Goal: Task Accomplishment & Management: Manage account settings

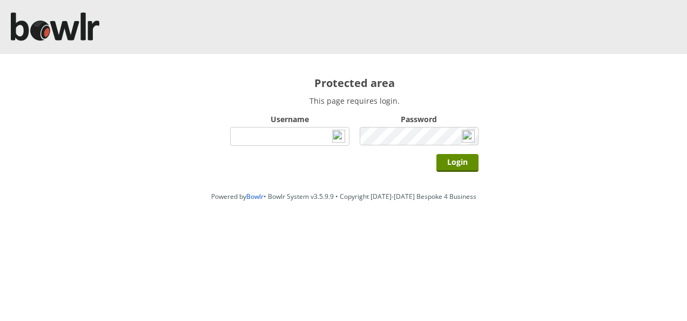
click at [244, 133] on input "Username" at bounding box center [289, 136] width 119 height 19
type input "Director"
click at [437, 154] on input "Login" at bounding box center [458, 163] width 42 height 18
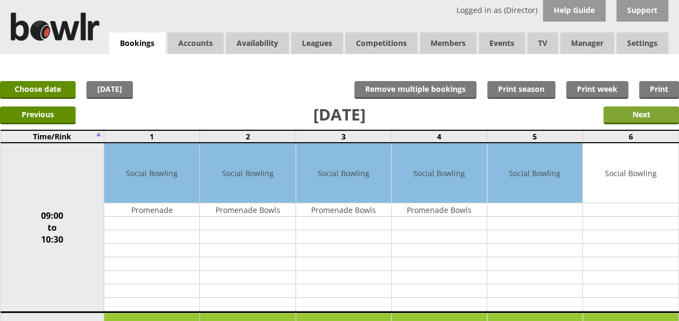
click at [646, 109] on input "Next" at bounding box center [642, 115] width 76 height 18
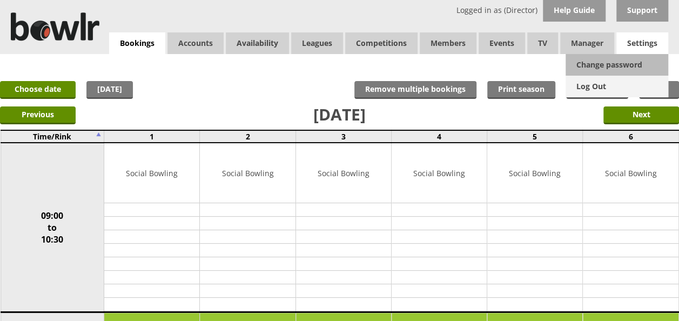
click at [585, 85] on link "Log Out" at bounding box center [617, 87] width 103 height 22
